Goal: Task Accomplishment & Management: Complete application form

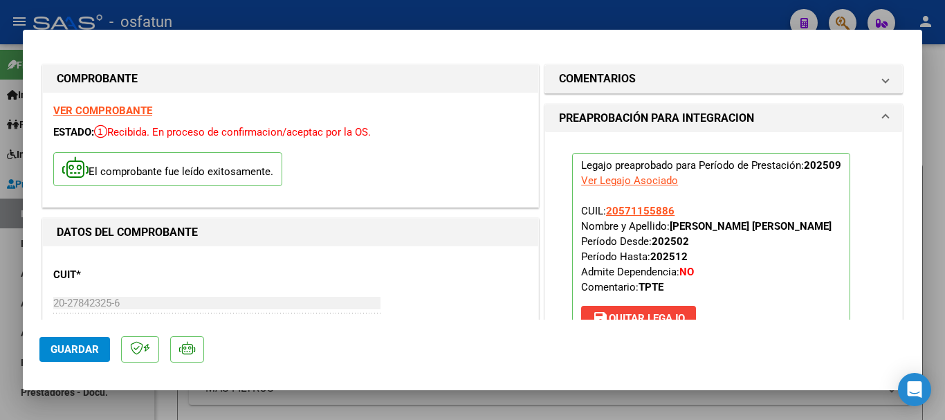
click at [64, 347] on span "Guardar" at bounding box center [74, 349] width 48 height 12
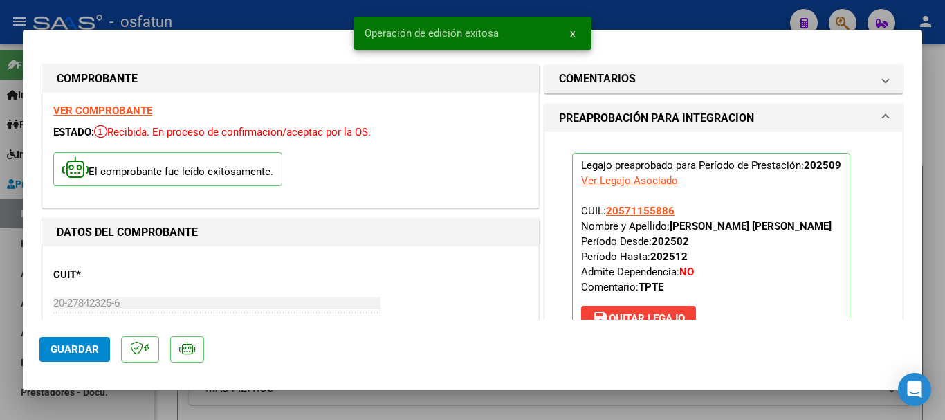
type input "$ 0,00"
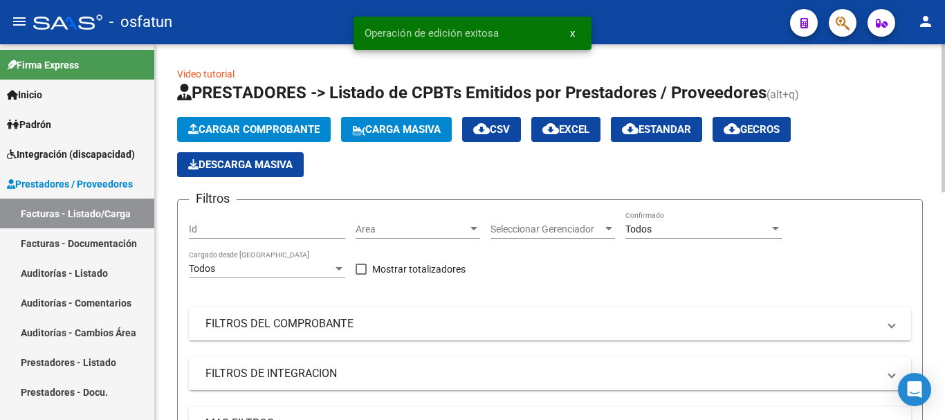
click at [279, 124] on span "Cargar Comprobante" at bounding box center [253, 129] width 131 height 12
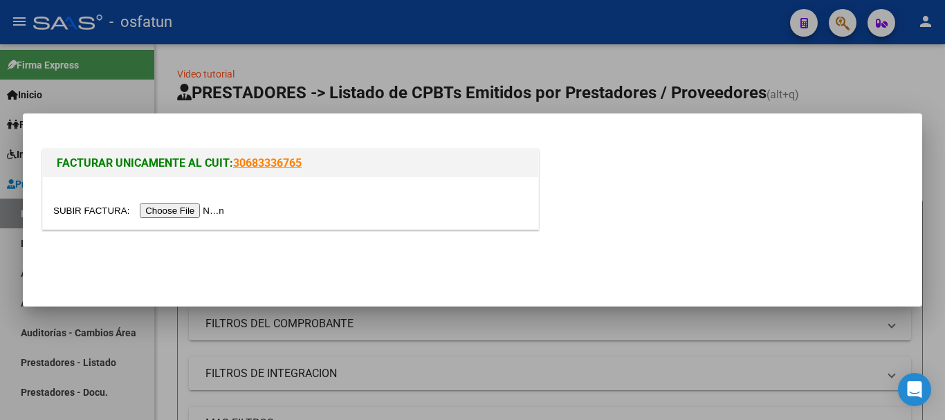
click at [205, 210] on input "file" at bounding box center [140, 210] width 175 height 15
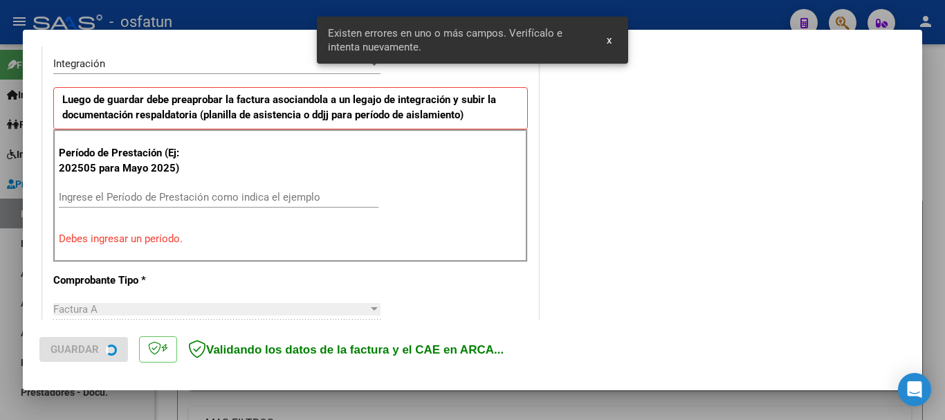
scroll to position [320, 0]
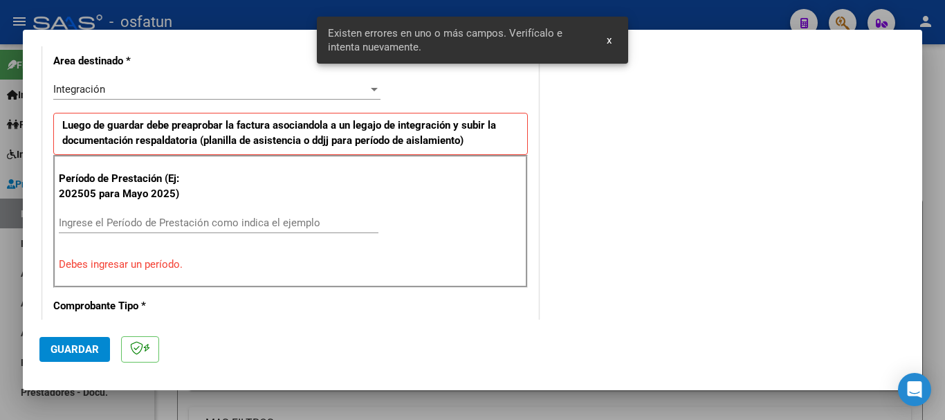
click at [269, 217] on input "Ingrese el Período de Prestación como indica el ejemplo" at bounding box center [219, 223] width 320 height 12
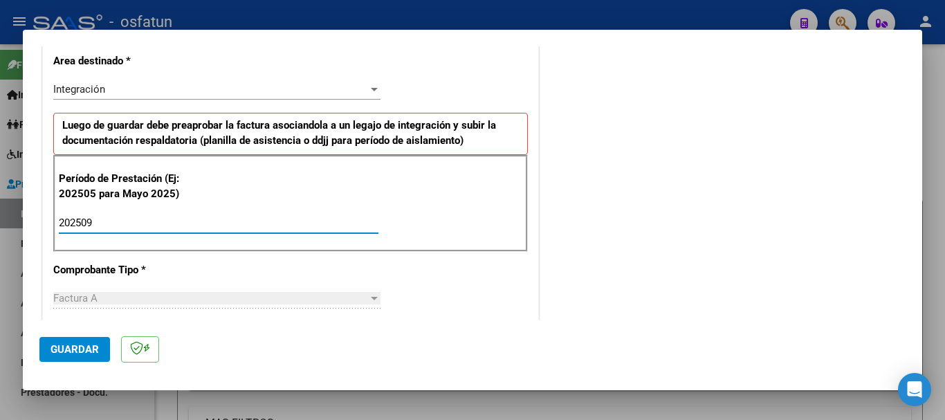
type input "202509"
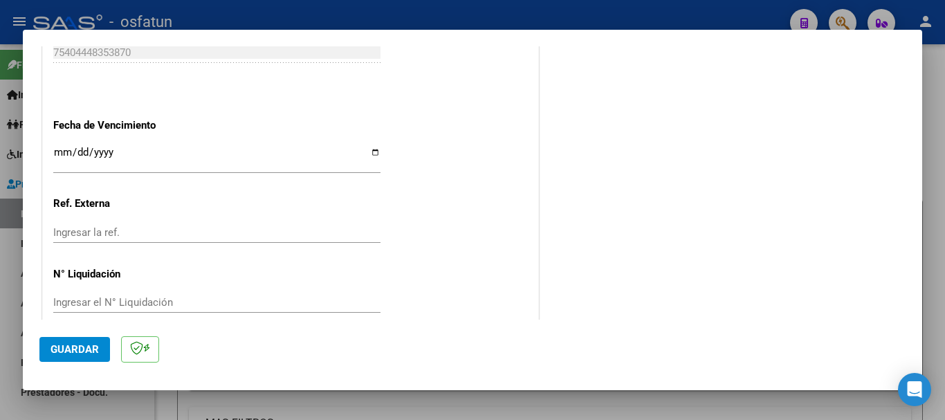
scroll to position [942, 0]
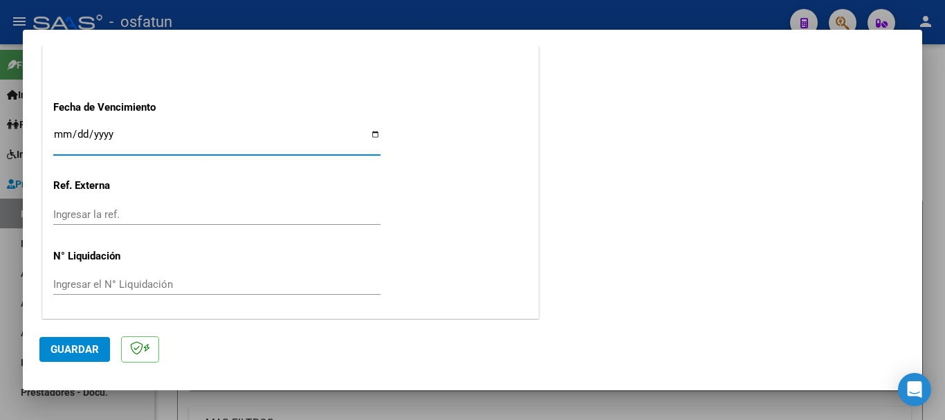
click at [62, 133] on input "Ingresar la fecha" at bounding box center [216, 140] width 327 height 22
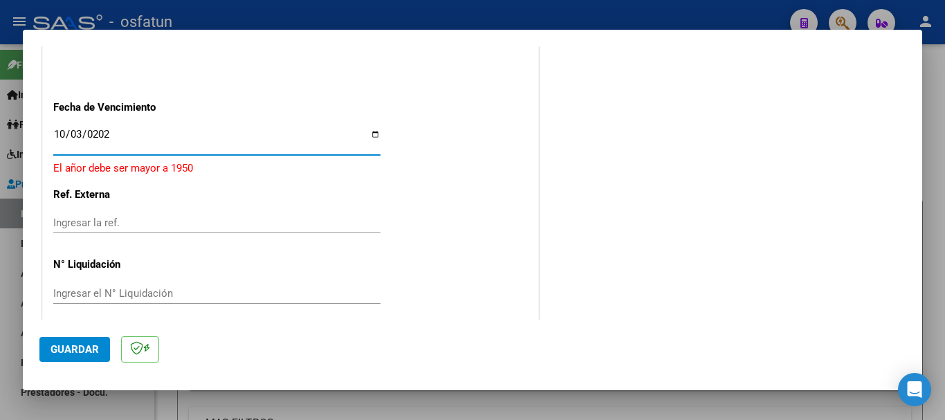
type input "[DATE]"
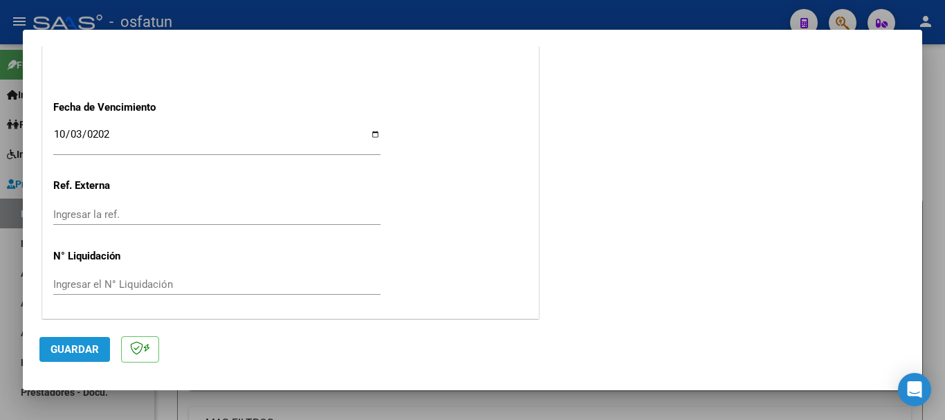
click at [53, 347] on span "Guardar" at bounding box center [74, 349] width 48 height 12
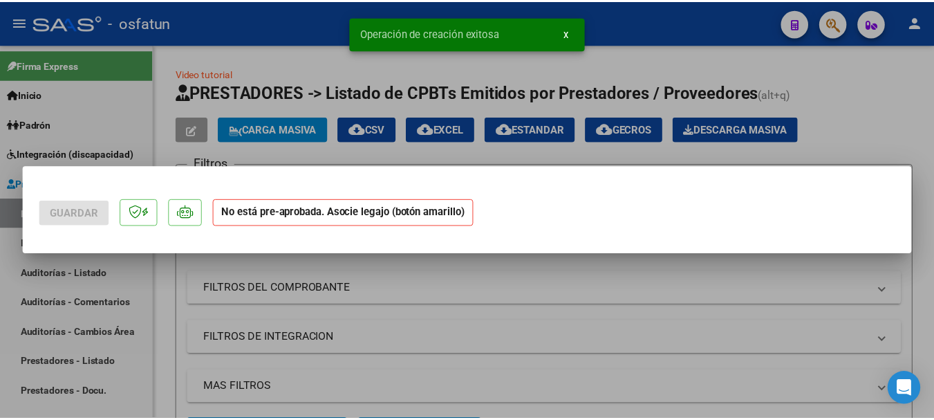
scroll to position [0, 0]
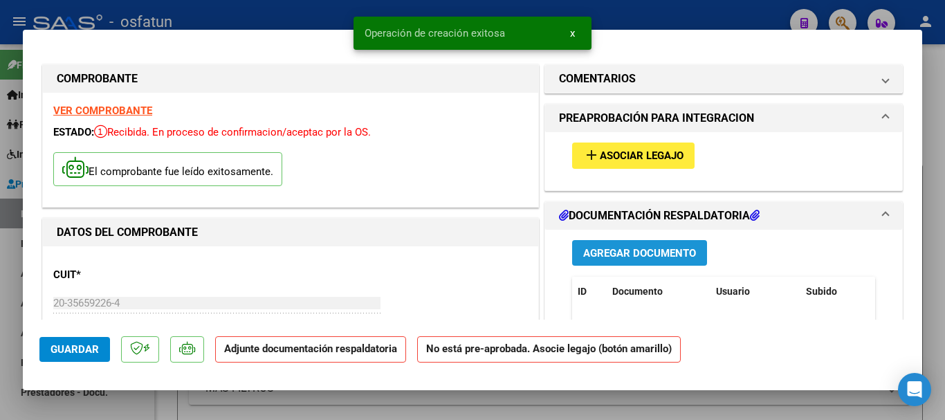
click at [624, 255] on span "Agregar Documento" at bounding box center [639, 253] width 113 height 12
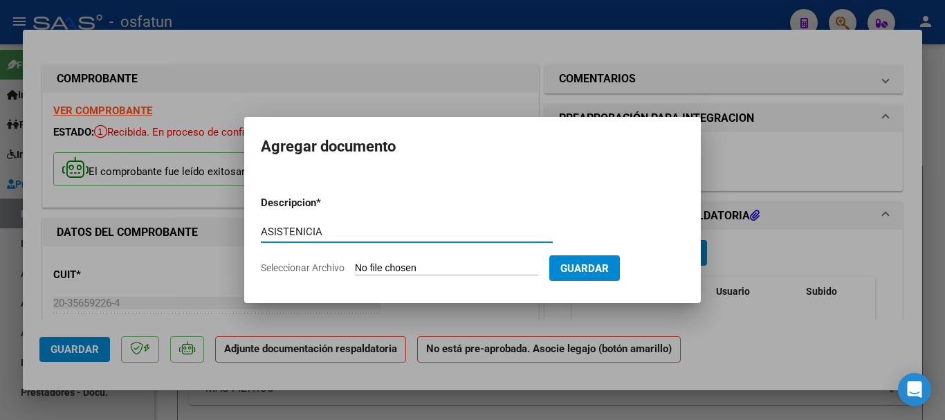
type input "ASISTENICIA"
click at [412, 268] on input "Seleccionar Archivo" at bounding box center [446, 268] width 183 height 13
type input "C:\fakepath\ASISTENICIA-M.I.I.pdf"
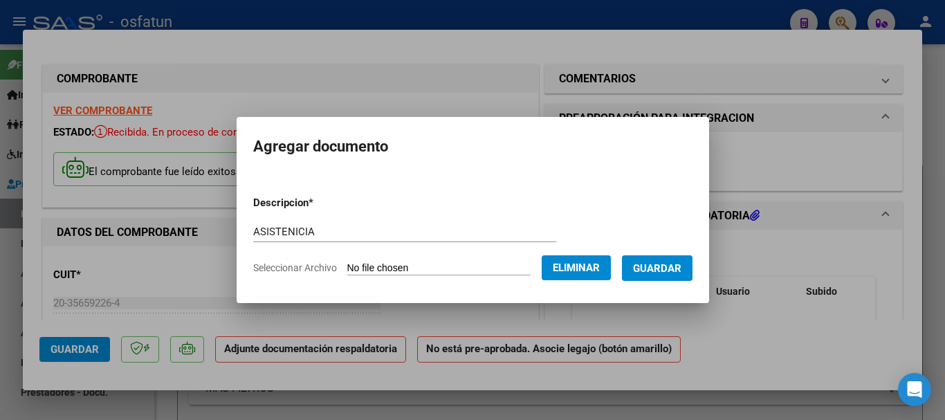
click at [667, 266] on span "Guardar" at bounding box center [657, 268] width 48 height 12
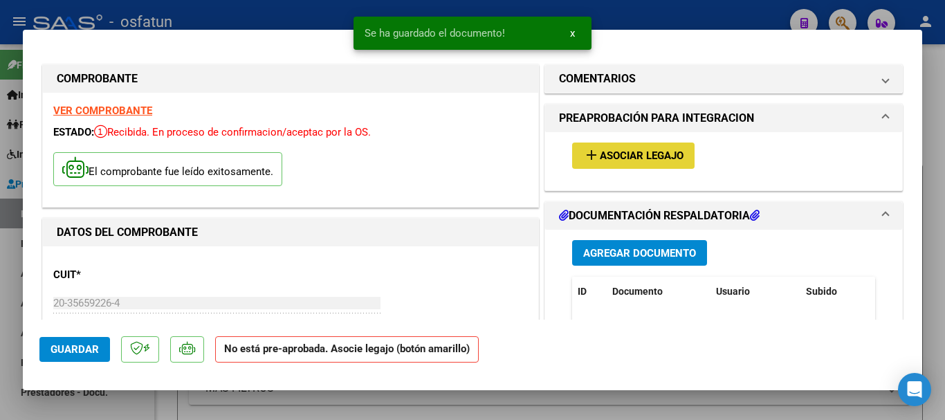
click at [651, 150] on span "Asociar Legajo" at bounding box center [642, 156] width 84 height 12
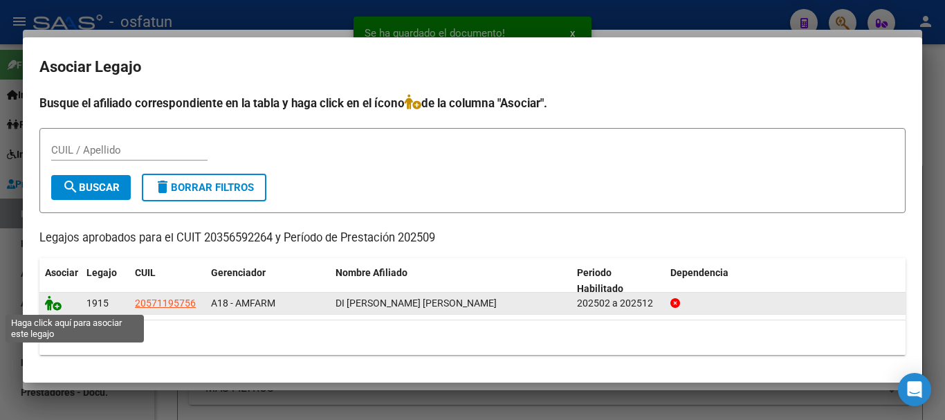
click at [52, 305] on icon at bounding box center [53, 302] width 17 height 15
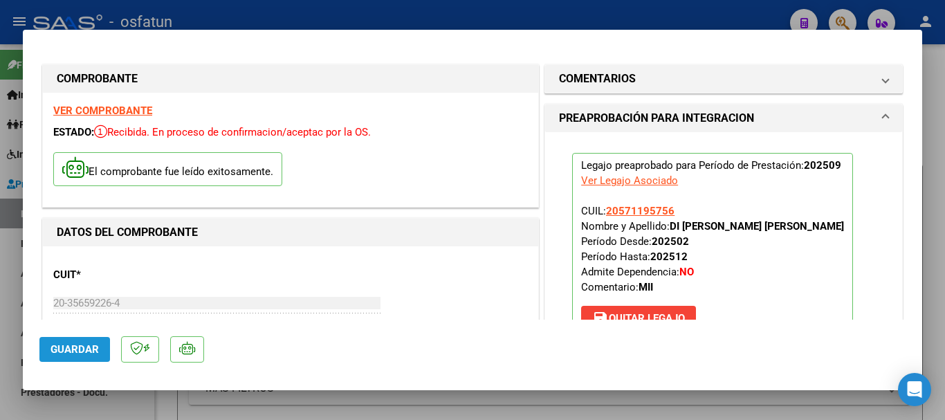
click at [55, 342] on button "Guardar" at bounding box center [74, 349] width 71 height 25
type input "$ 0,00"
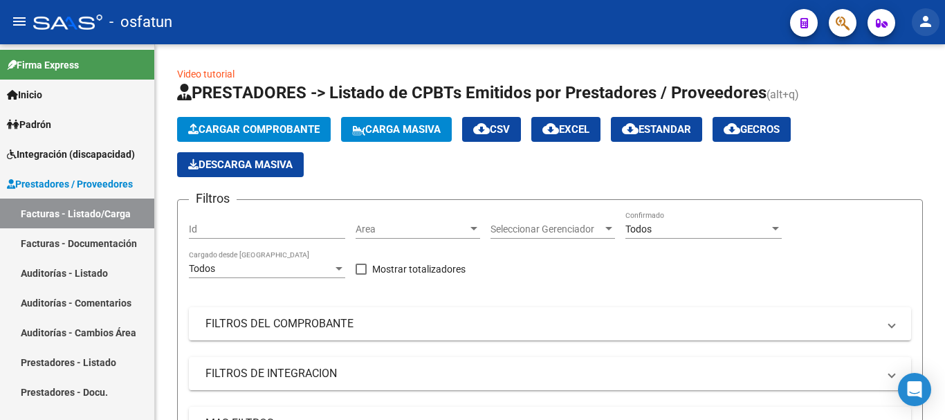
click at [928, 23] on mat-icon "person" at bounding box center [925, 21] width 17 height 17
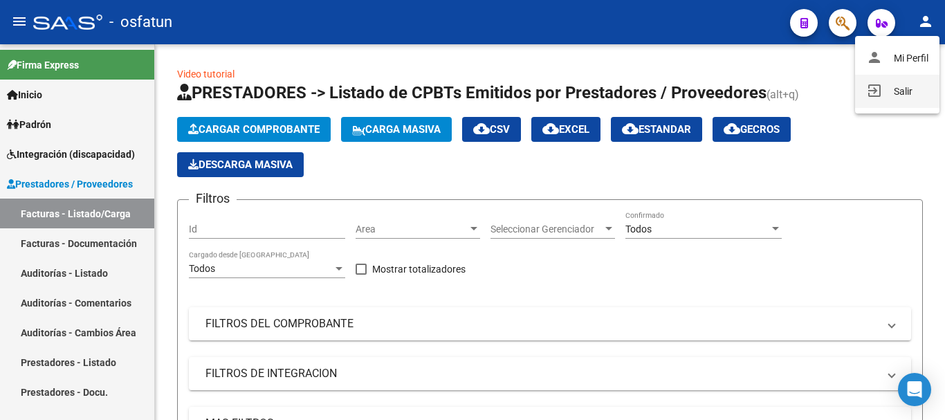
click at [901, 87] on button "exit_to_app Salir" at bounding box center [897, 91] width 84 height 33
